Goal: Transaction & Acquisition: Purchase product/service

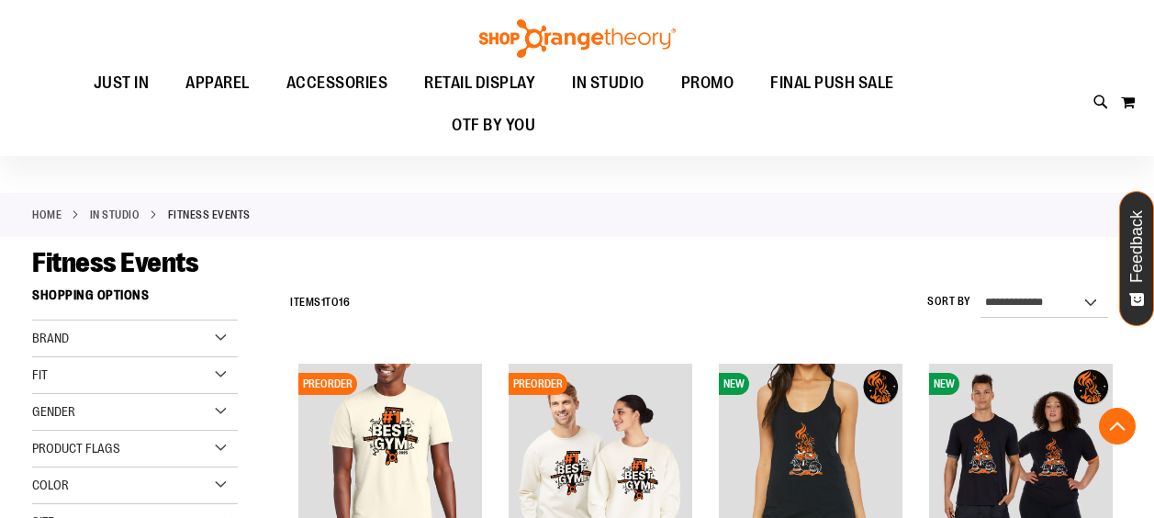
scroll to position [1119, 0]
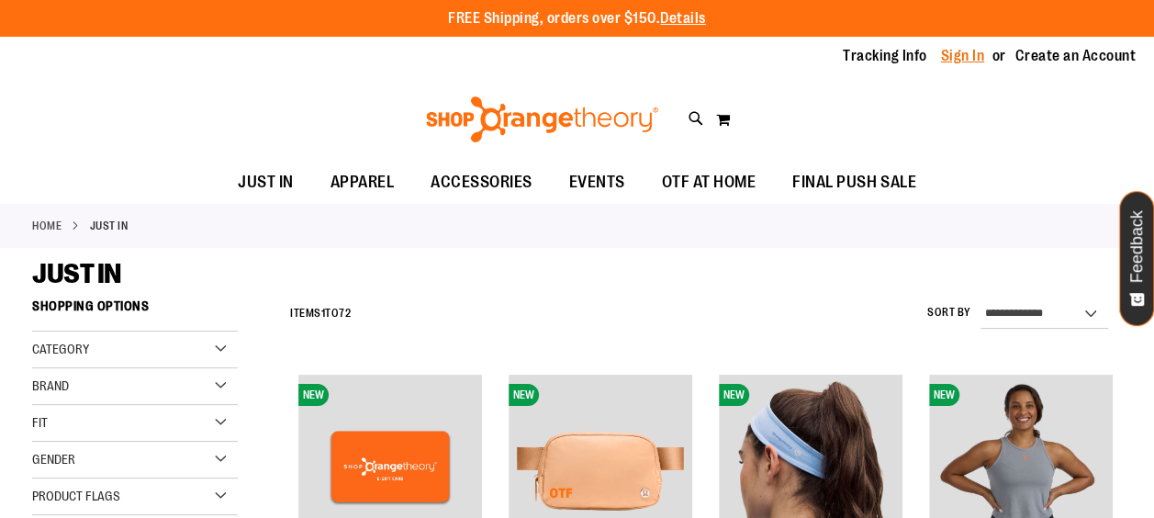
click at [962, 56] on link "Sign In" at bounding box center [963, 56] width 44 height 20
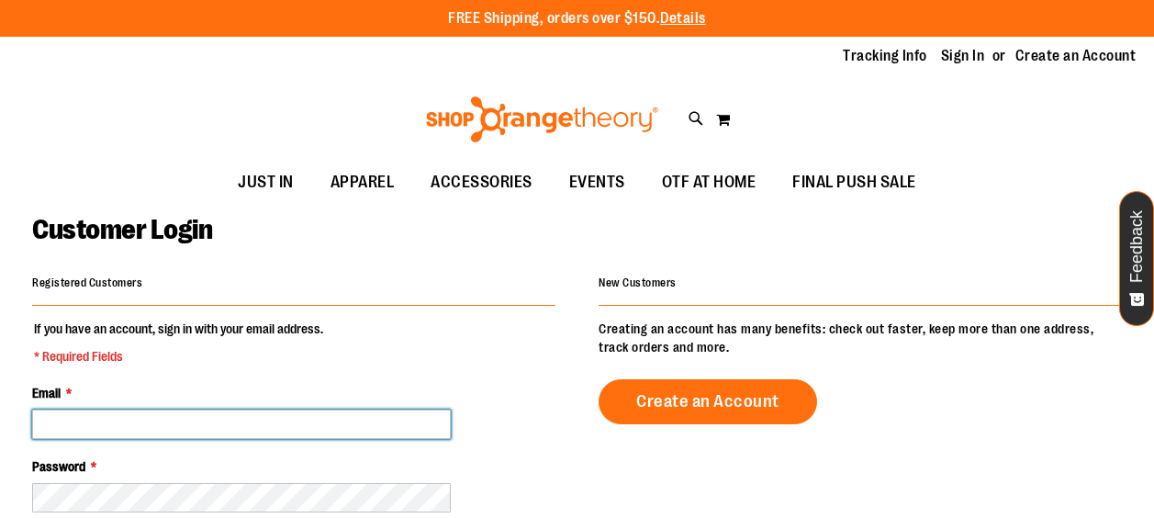
type input "**********"
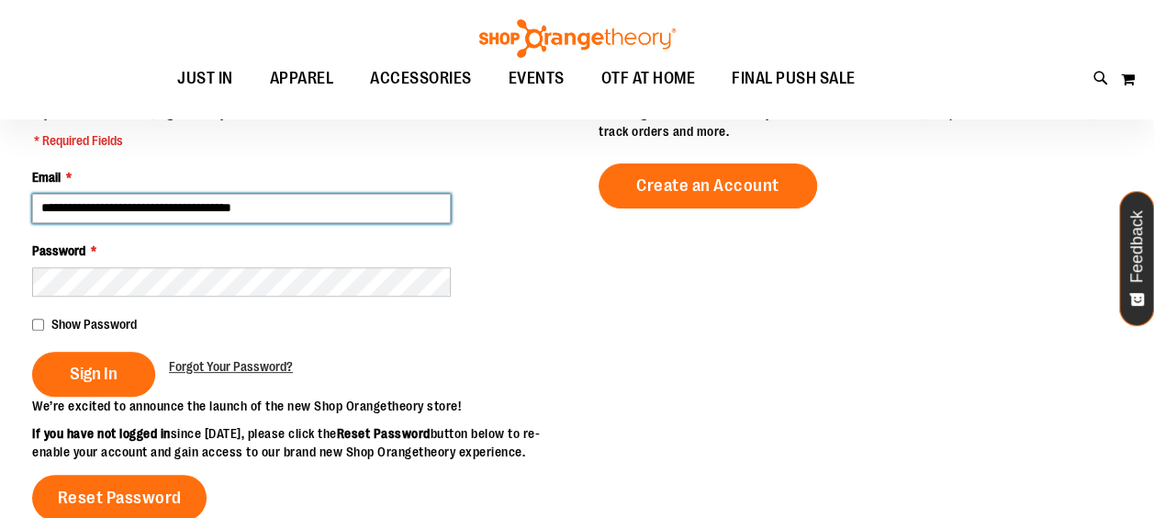
scroll to position [215, 0]
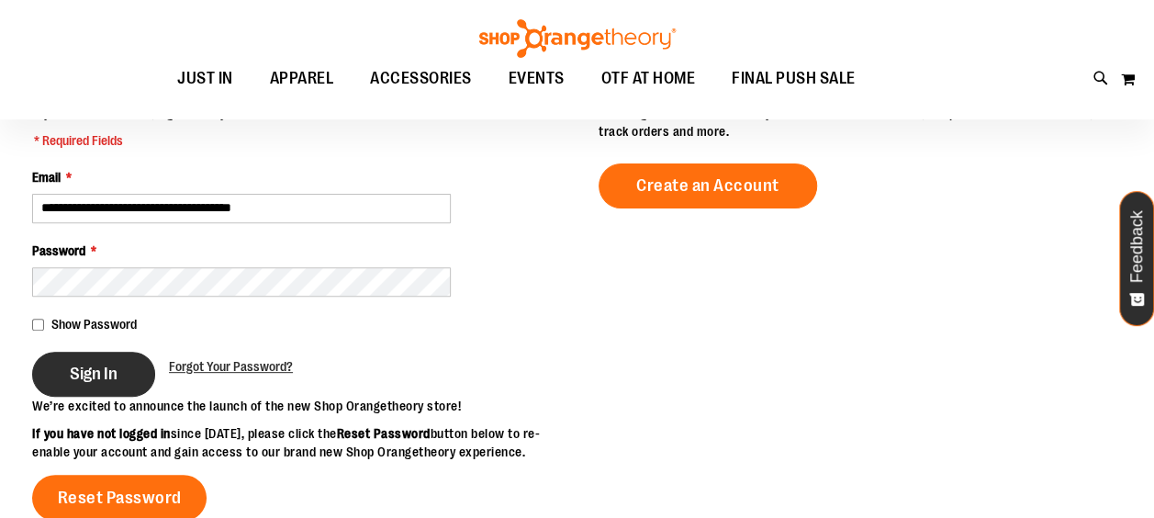
click at [92, 365] on span "Sign In" at bounding box center [94, 374] width 48 height 20
click at [97, 319] on span "Show Password" at bounding box center [93, 324] width 85 height 15
click at [97, 361] on div "Sign In" at bounding box center [100, 374] width 137 height 45
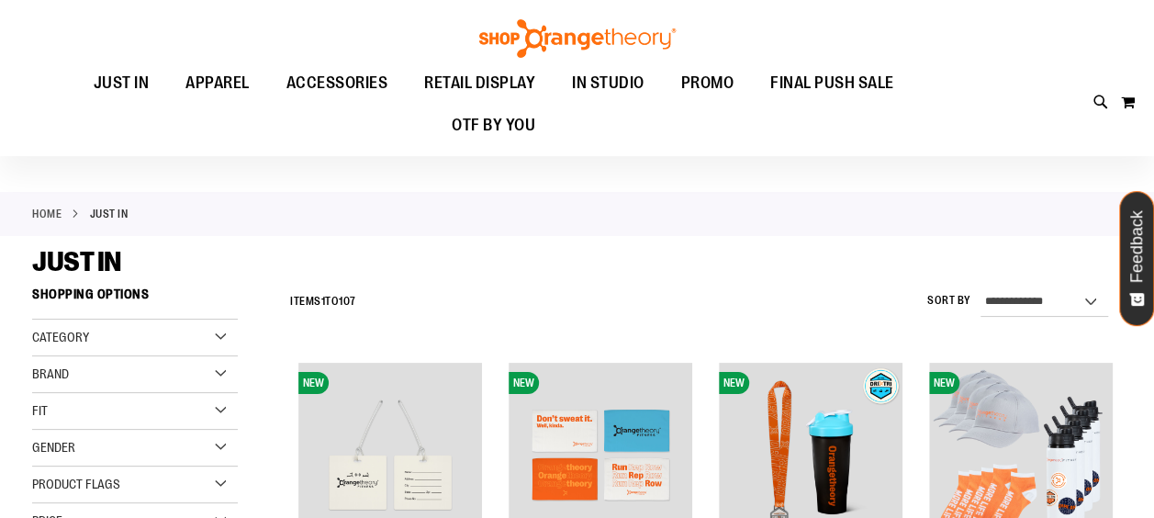
scroll to position [96, 0]
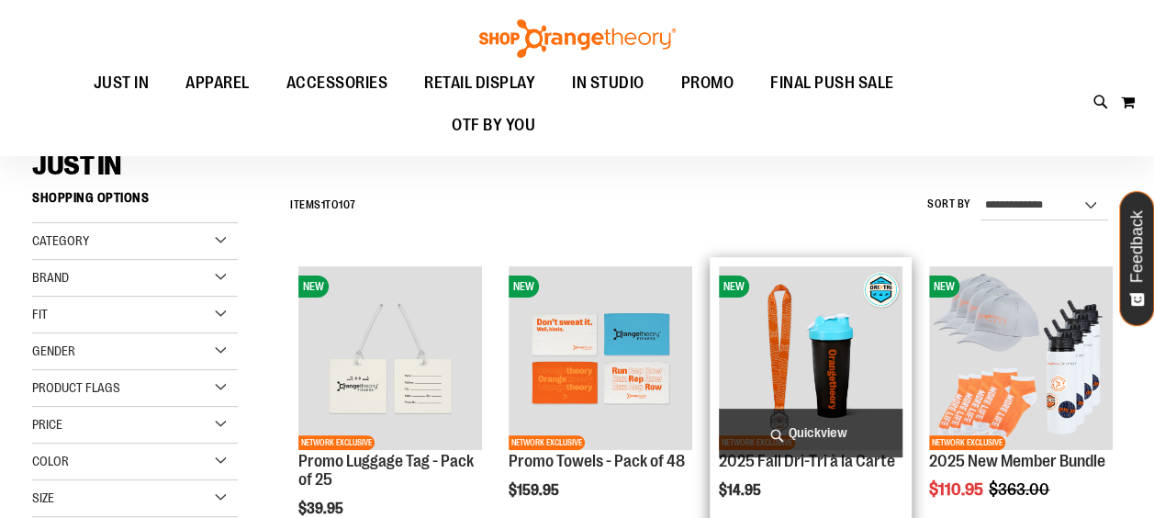
click at [828, 321] on img "product" at bounding box center [811, 358] width 184 height 184
click at [793, 353] on img "product" at bounding box center [811, 358] width 184 height 184
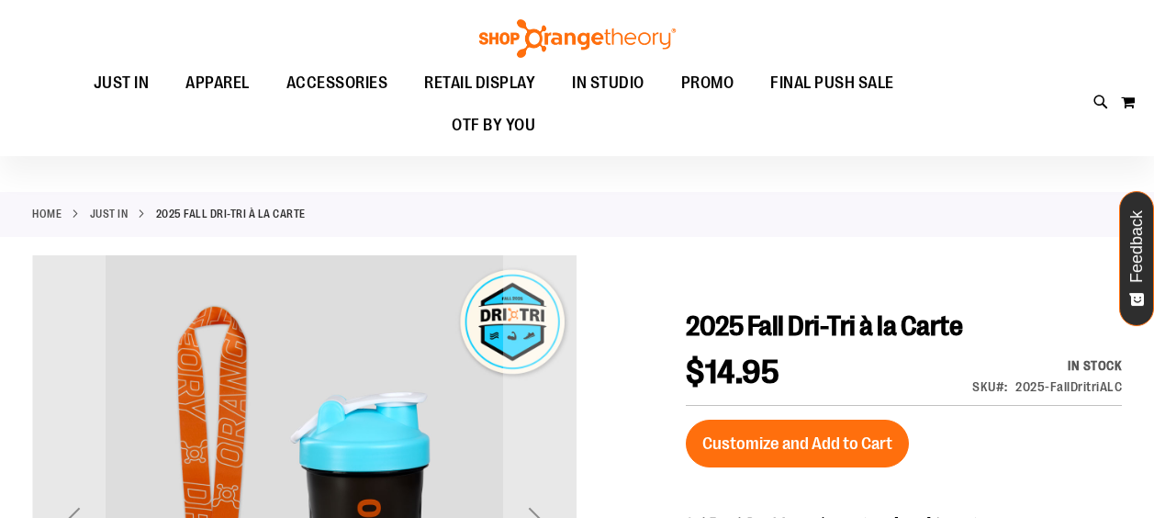
scroll to position [229, 0]
